Goal: Transaction & Acquisition: Purchase product/service

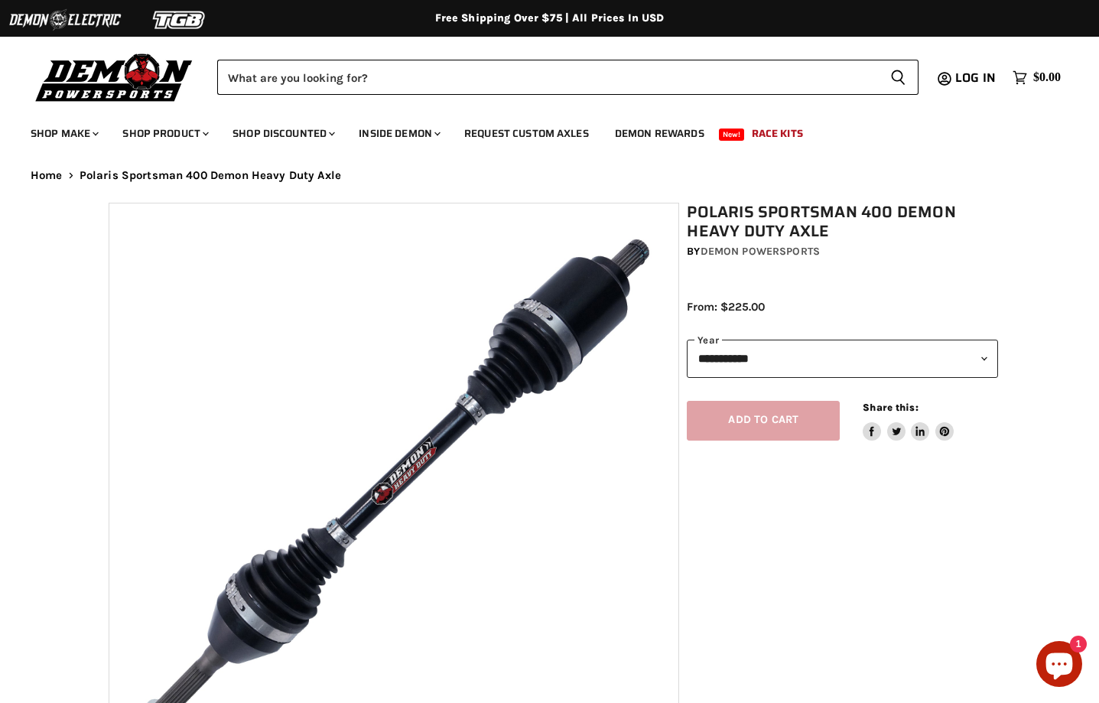
select select "******"
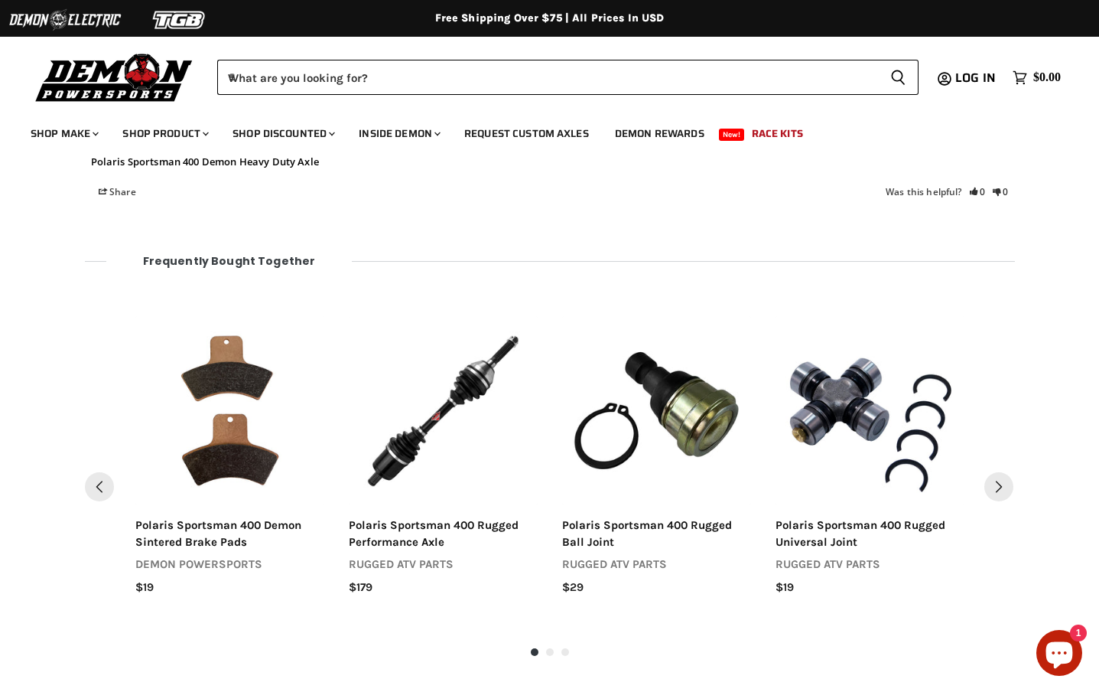
scroll to position [1779, 0]
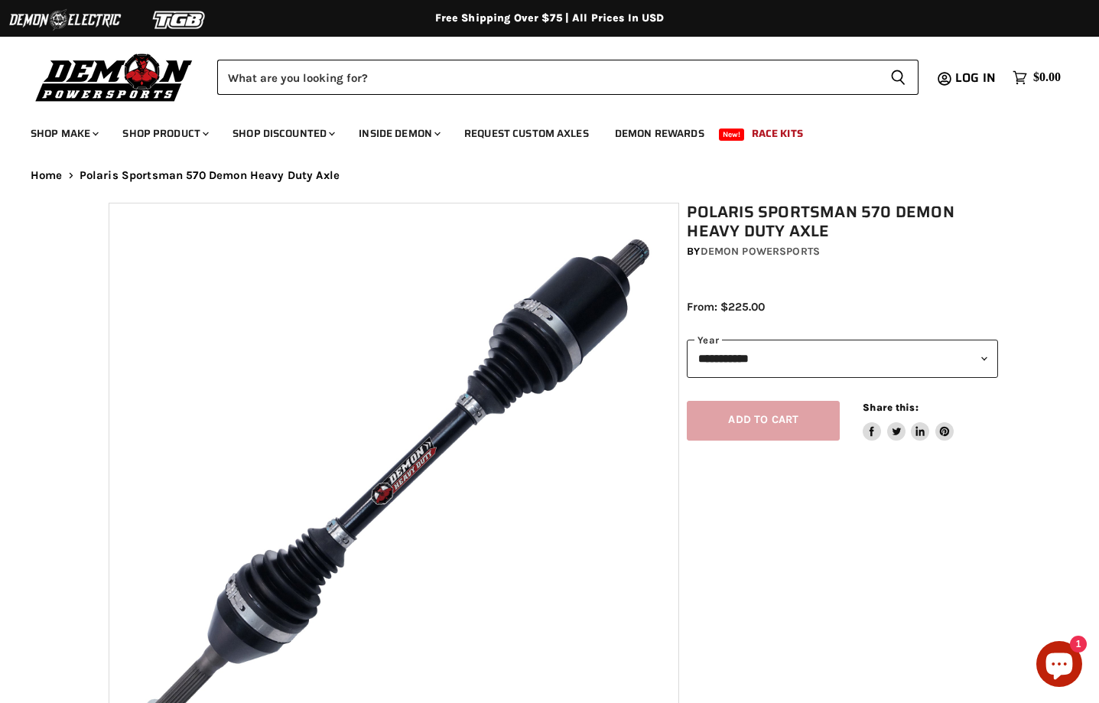
select select "******"
